Goal: Information Seeking & Learning: Learn about a topic

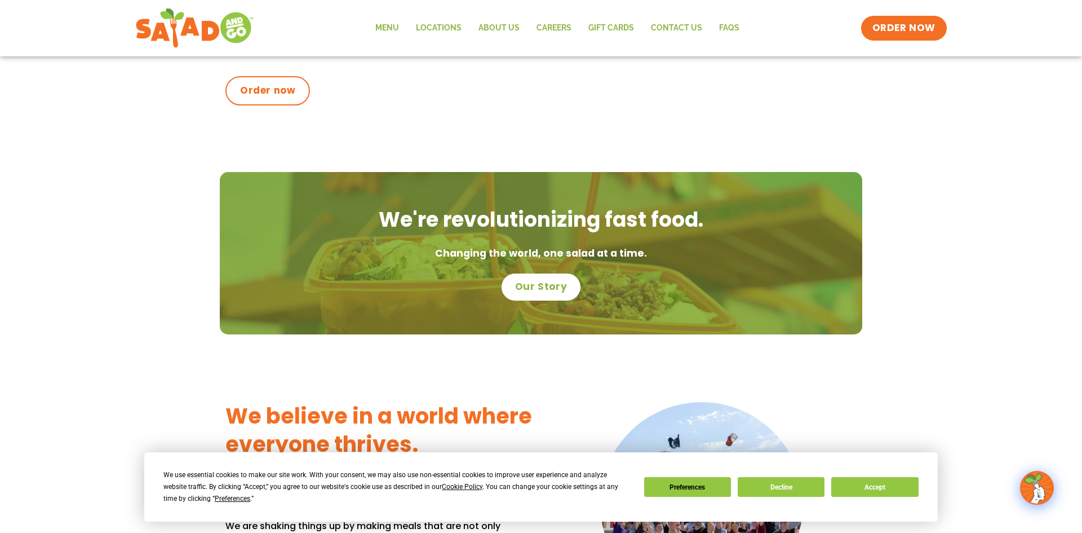
scroll to position [622, 0]
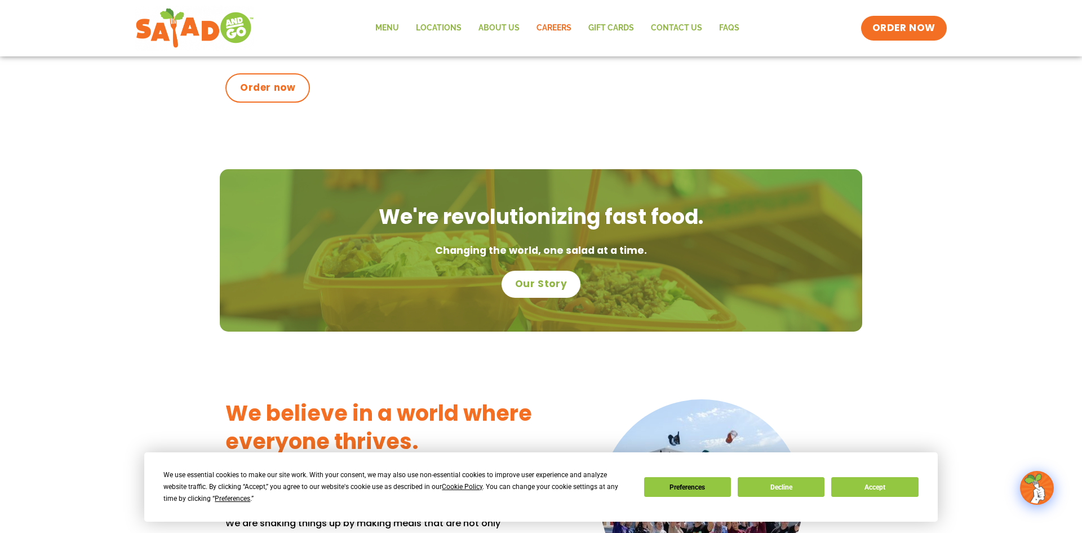
click at [551, 30] on link "Careers" at bounding box center [554, 28] width 52 height 26
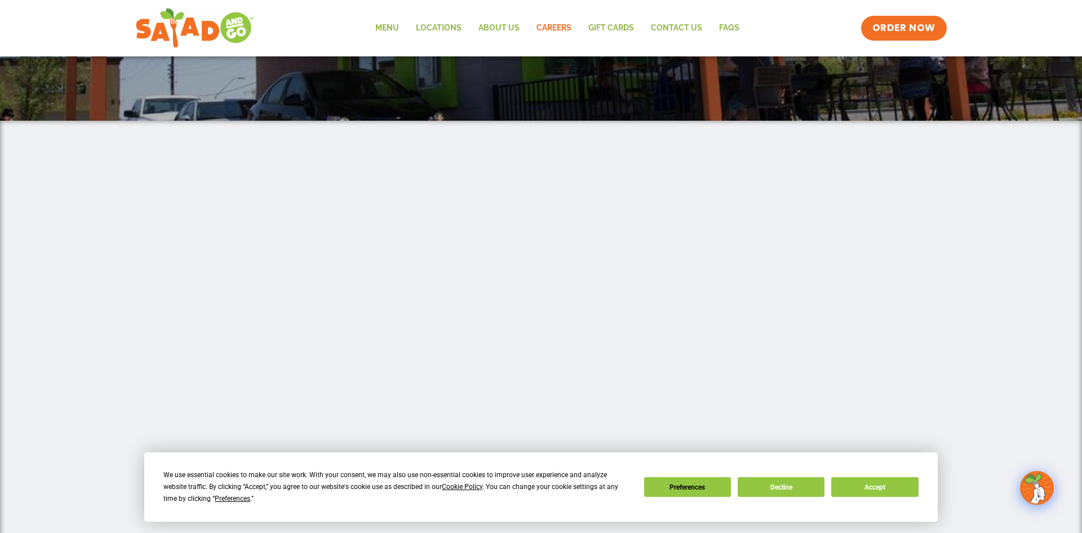
scroll to position [209, 0]
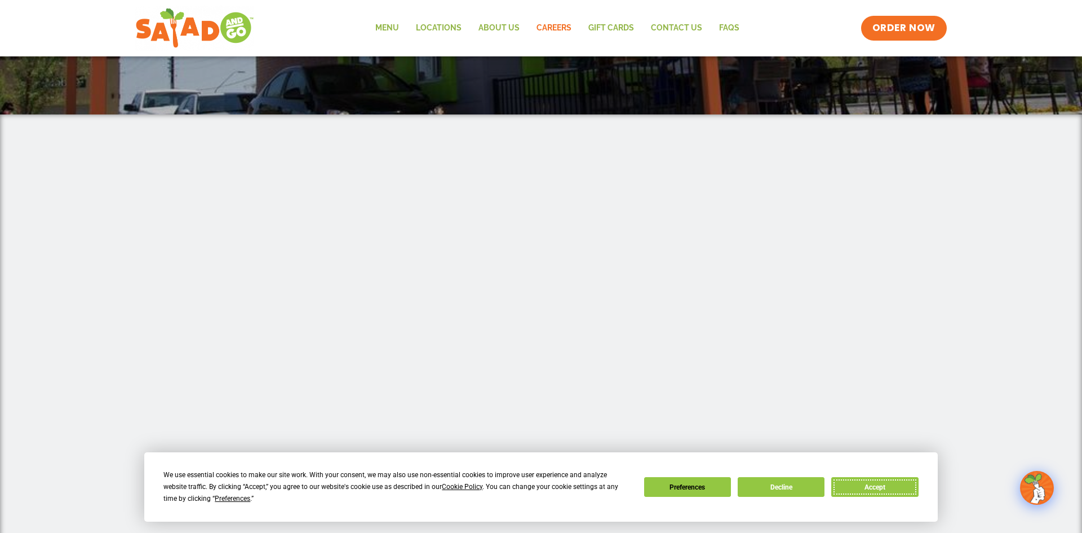
drag, startPoint x: 875, startPoint y: 485, endPoint x: 870, endPoint y: 477, distance: 9.9
click at [875, 485] on button "Accept" at bounding box center [874, 487] width 87 height 20
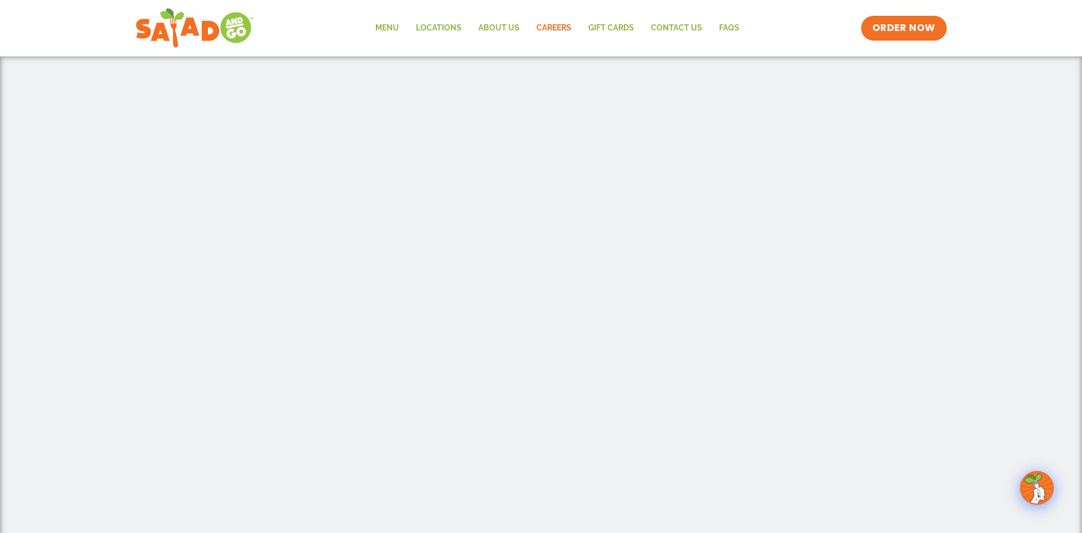
scroll to position [281, 0]
click at [450, 34] on link "Locations" at bounding box center [438, 28] width 63 height 26
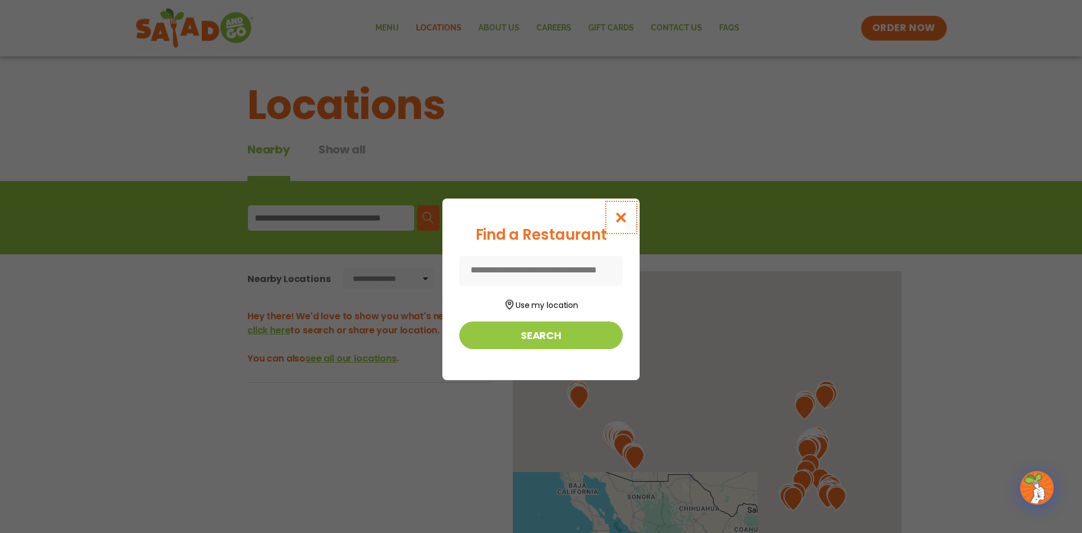
click at [628, 217] on icon "Close modal" at bounding box center [621, 217] width 14 height 12
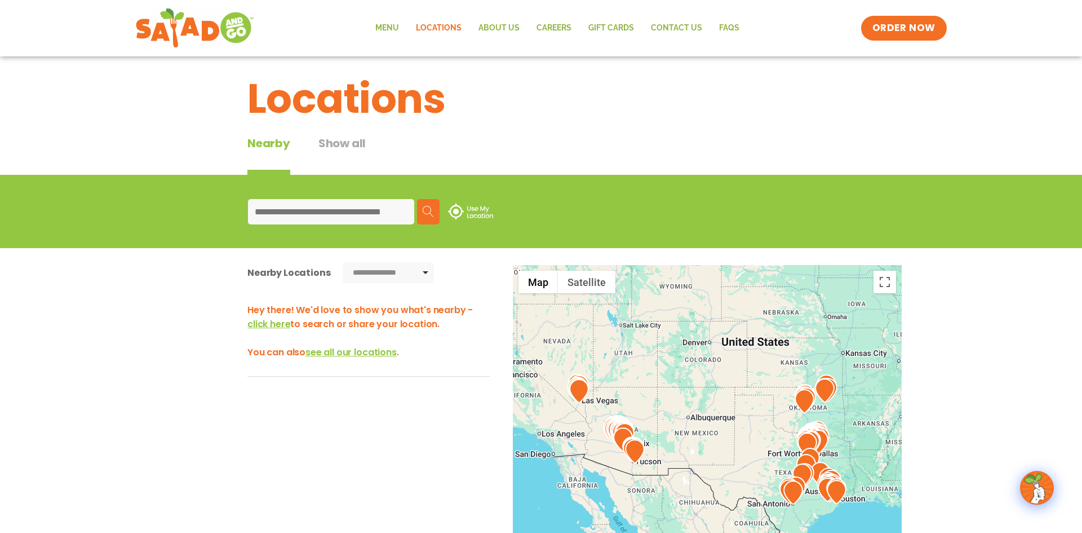
scroll to position [13, 0]
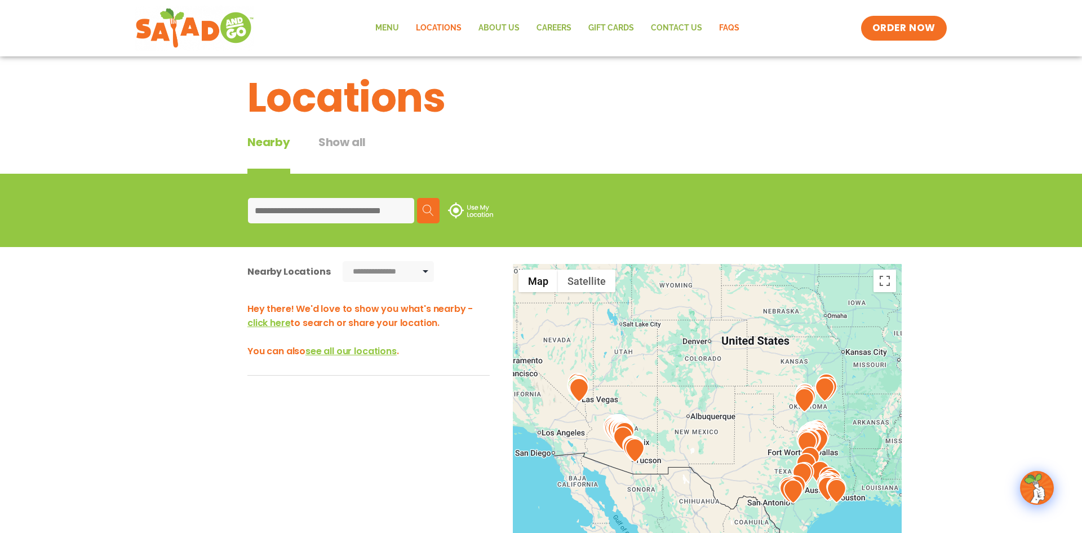
click at [733, 29] on link "FAQs" at bounding box center [729, 28] width 37 height 26
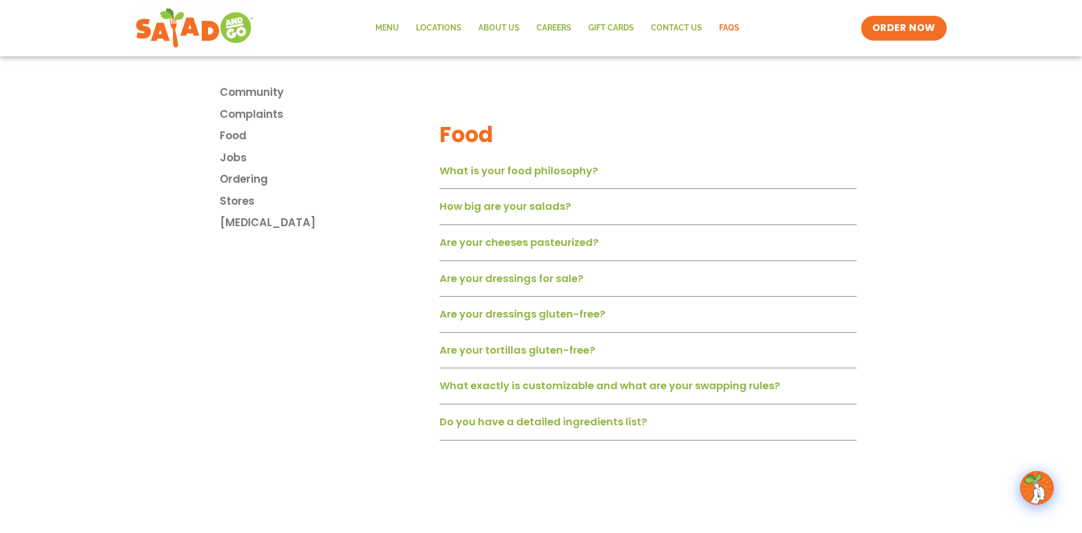
scroll to position [711, 0]
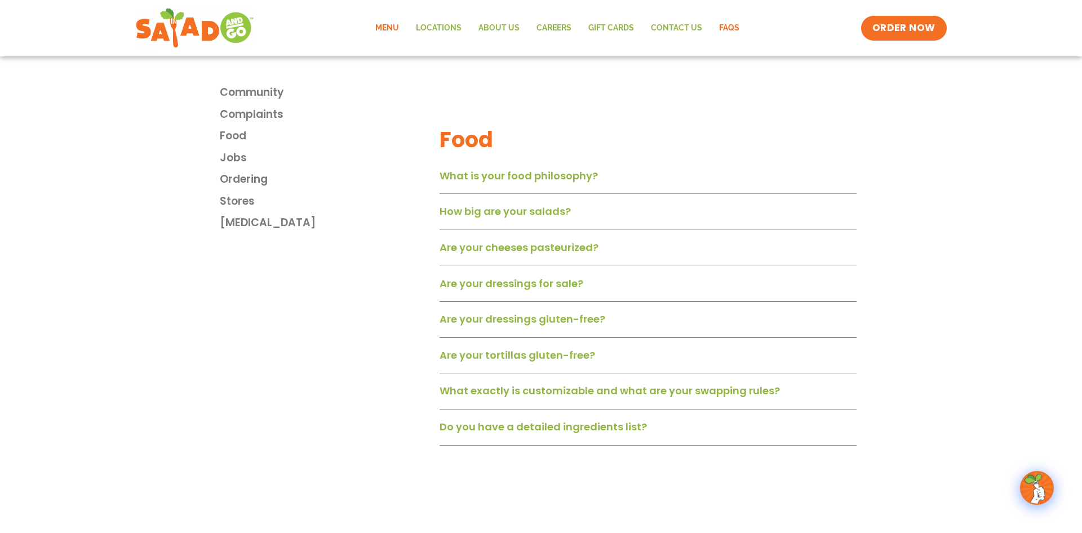
click at [397, 29] on link "Menu" at bounding box center [387, 28] width 41 height 26
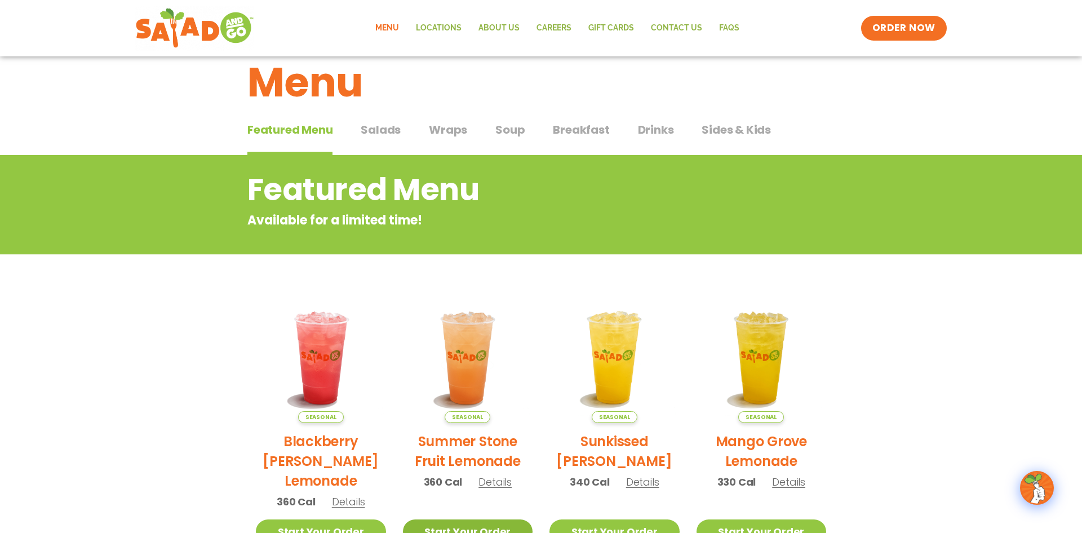
scroll to position [27, 0]
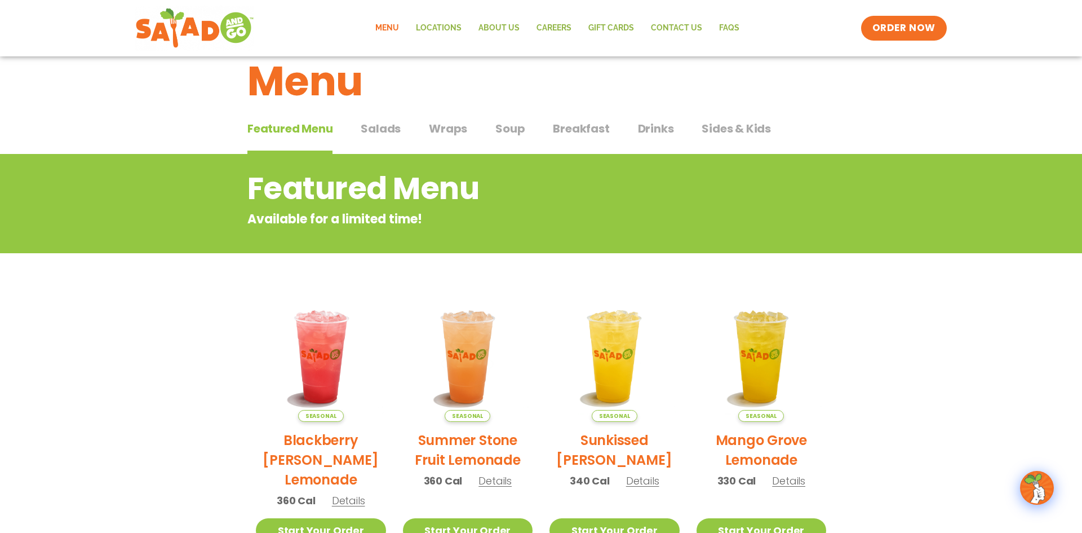
click at [375, 127] on span "Salads" at bounding box center [381, 128] width 40 height 17
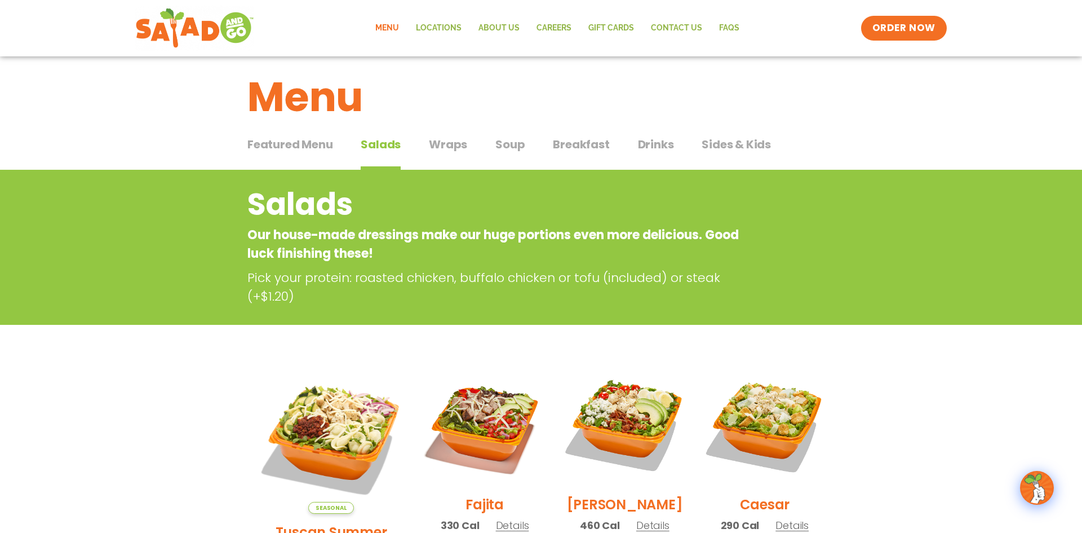
scroll to position [5, 0]
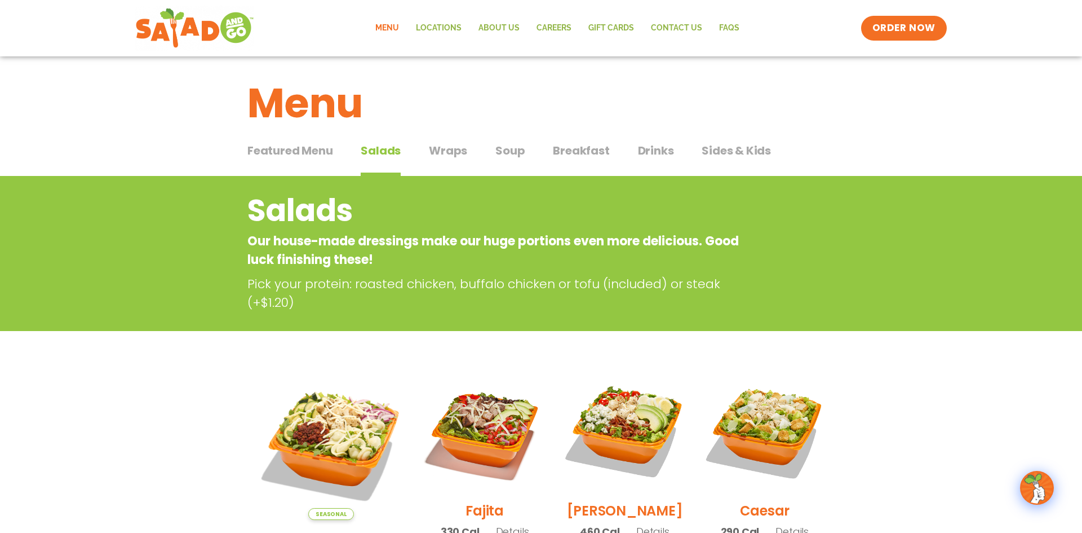
click at [450, 149] on span "Wraps" at bounding box center [448, 150] width 38 height 17
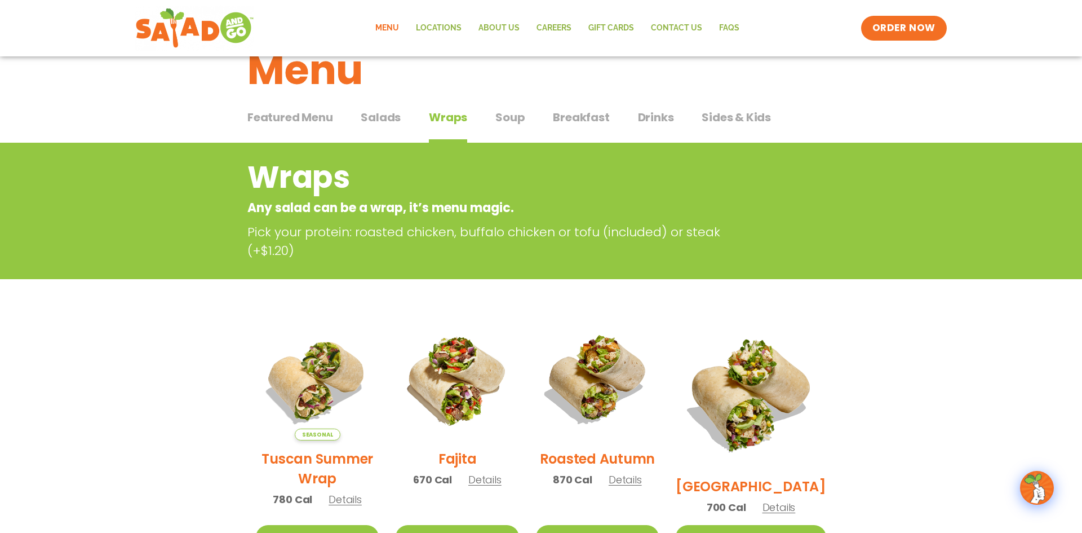
scroll to position [36, 0]
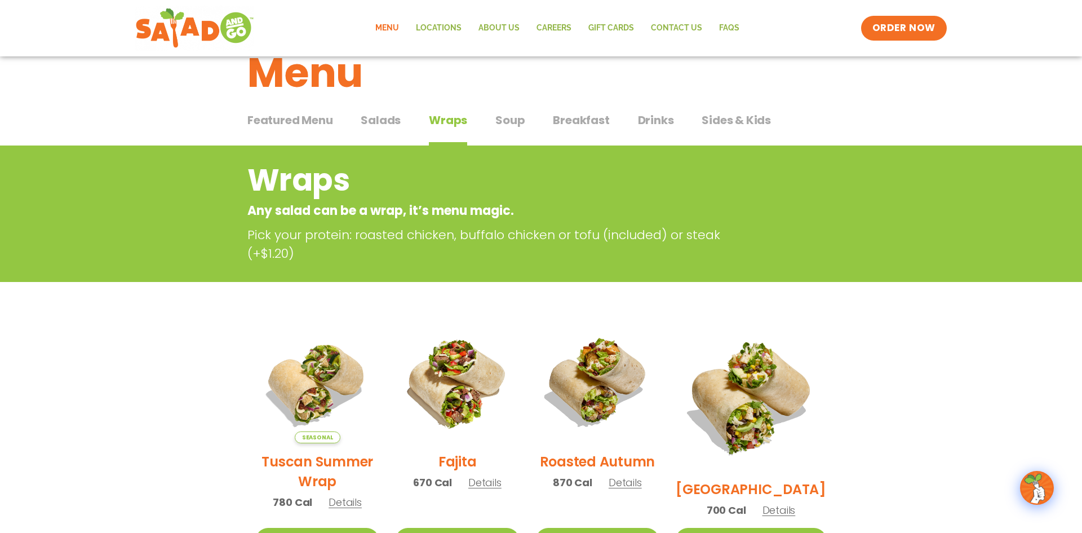
click at [518, 123] on span "Soup" at bounding box center [509, 120] width 29 height 17
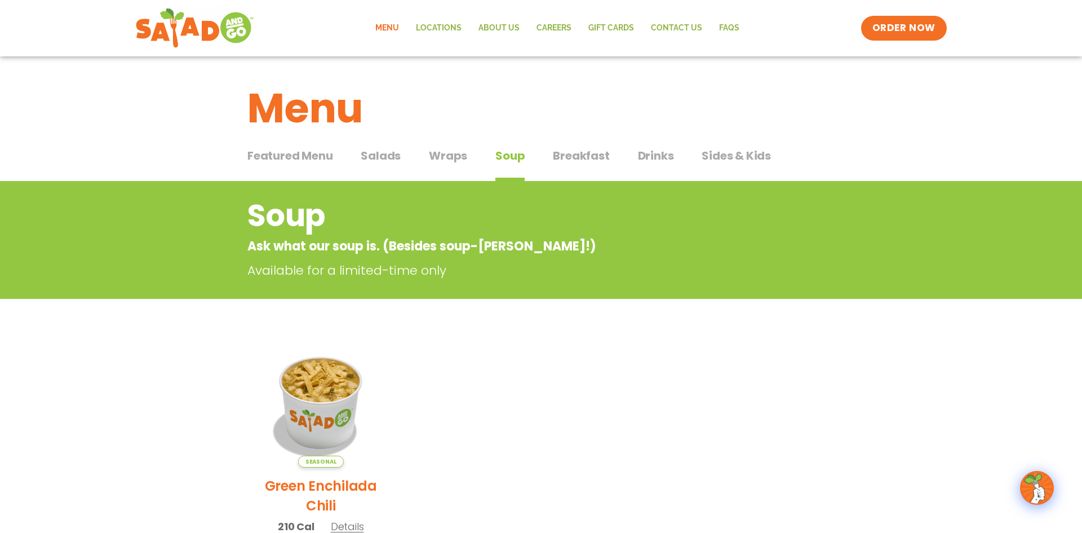
click at [573, 159] on span "Breakfast" at bounding box center [581, 155] width 56 height 17
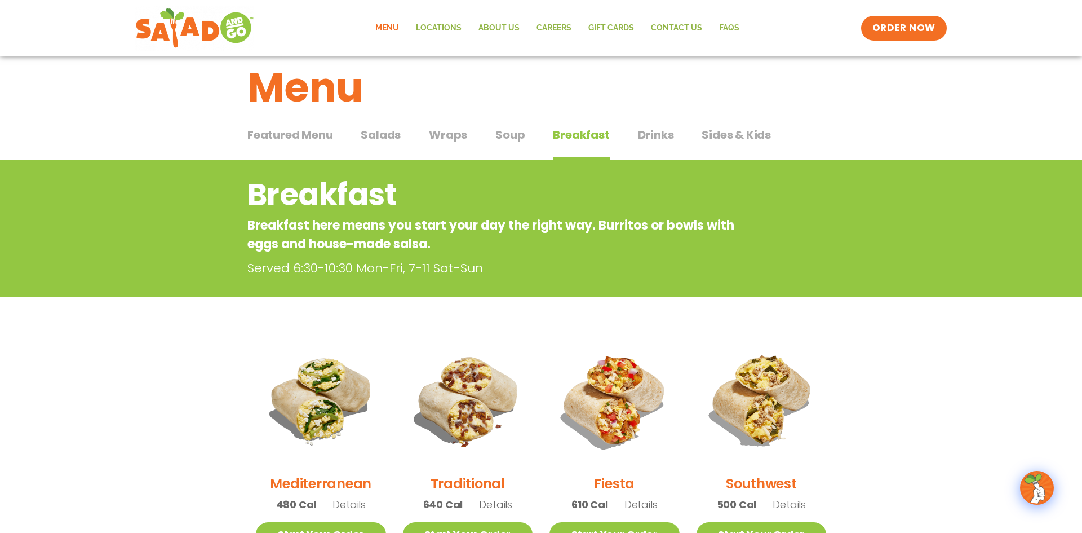
scroll to position [20, 0]
click at [652, 138] on span "Drinks" at bounding box center [656, 135] width 36 height 17
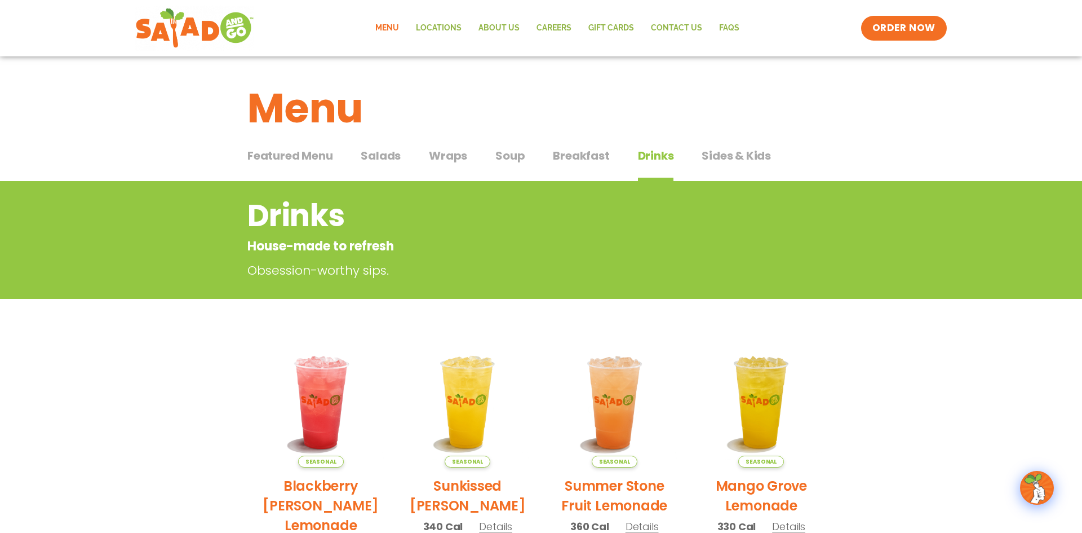
click at [737, 154] on span "Sides & Kids" at bounding box center [736, 155] width 69 height 17
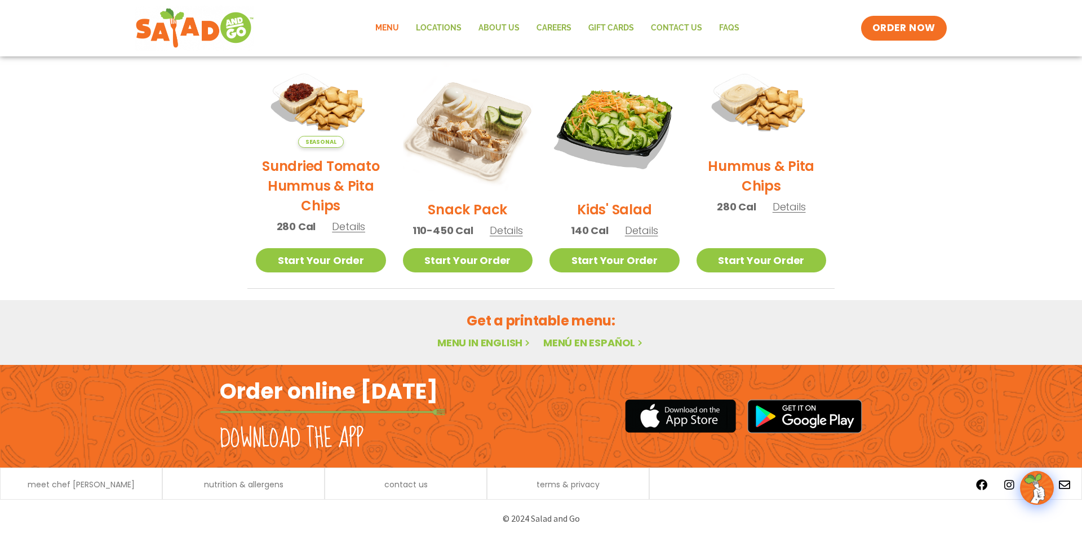
scroll to position [281, 0]
